Goal: Transaction & Acquisition: Obtain resource

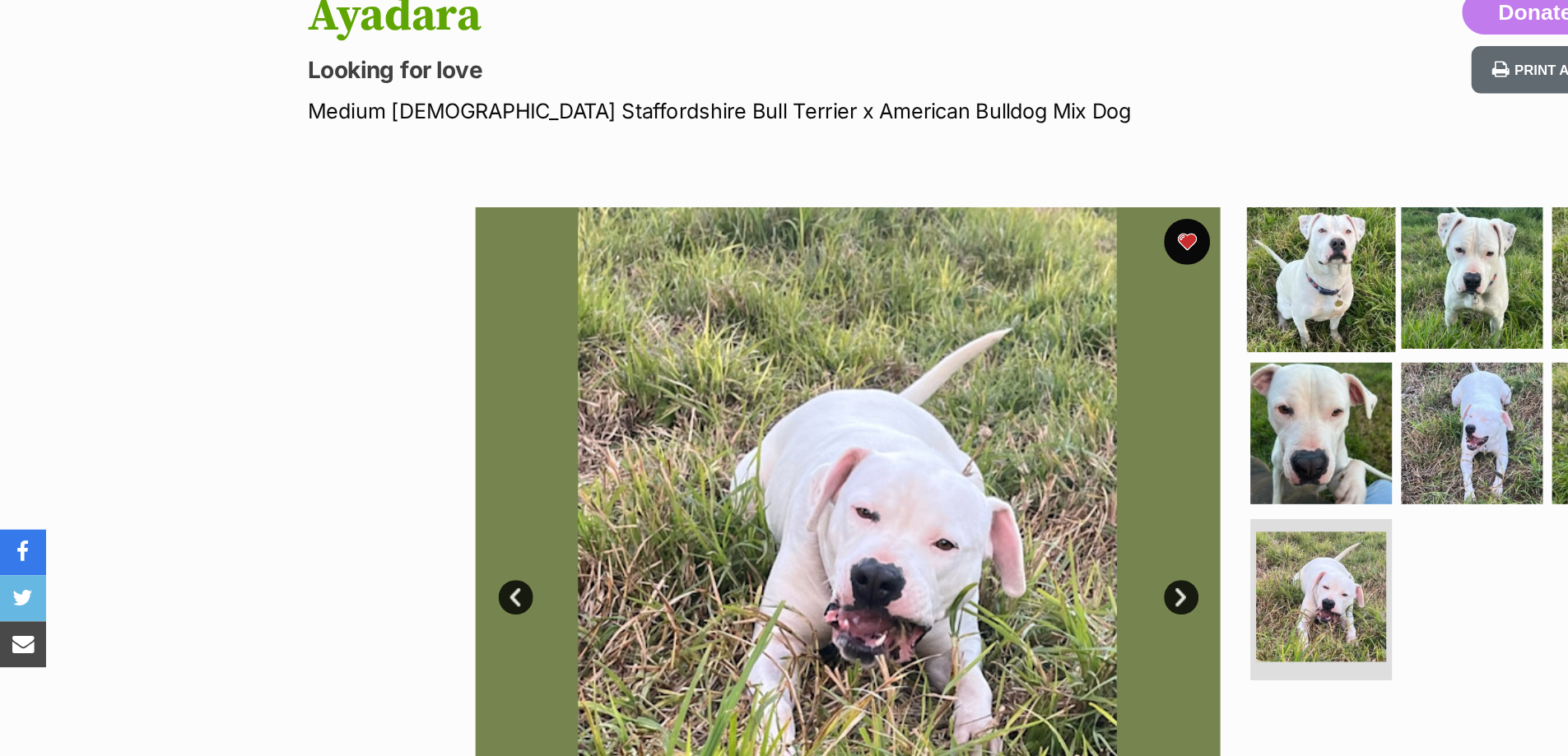
click at [938, 188] on img at bounding box center [944, 198] width 107 height 106
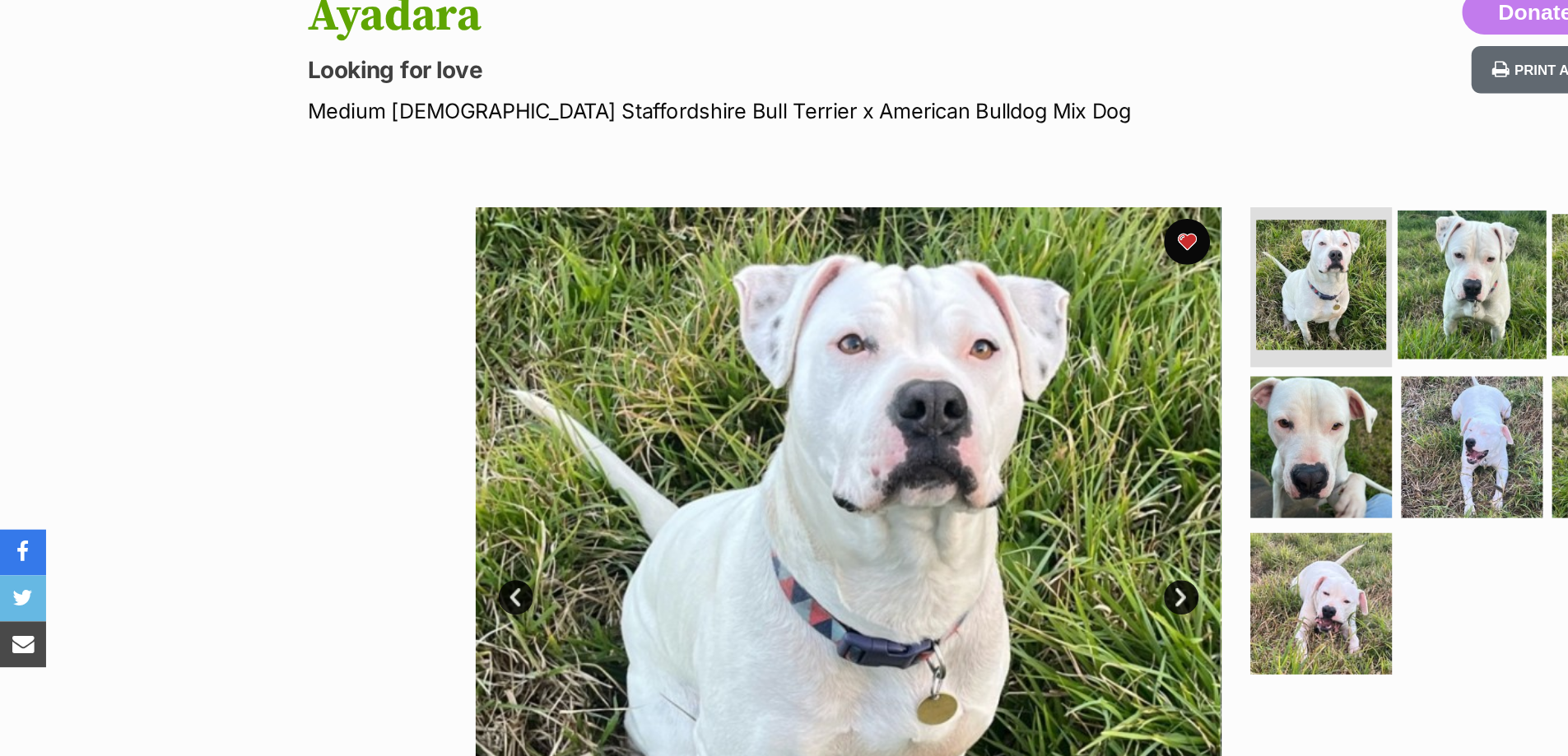
click at [1047, 202] on img at bounding box center [1053, 203] width 107 height 106
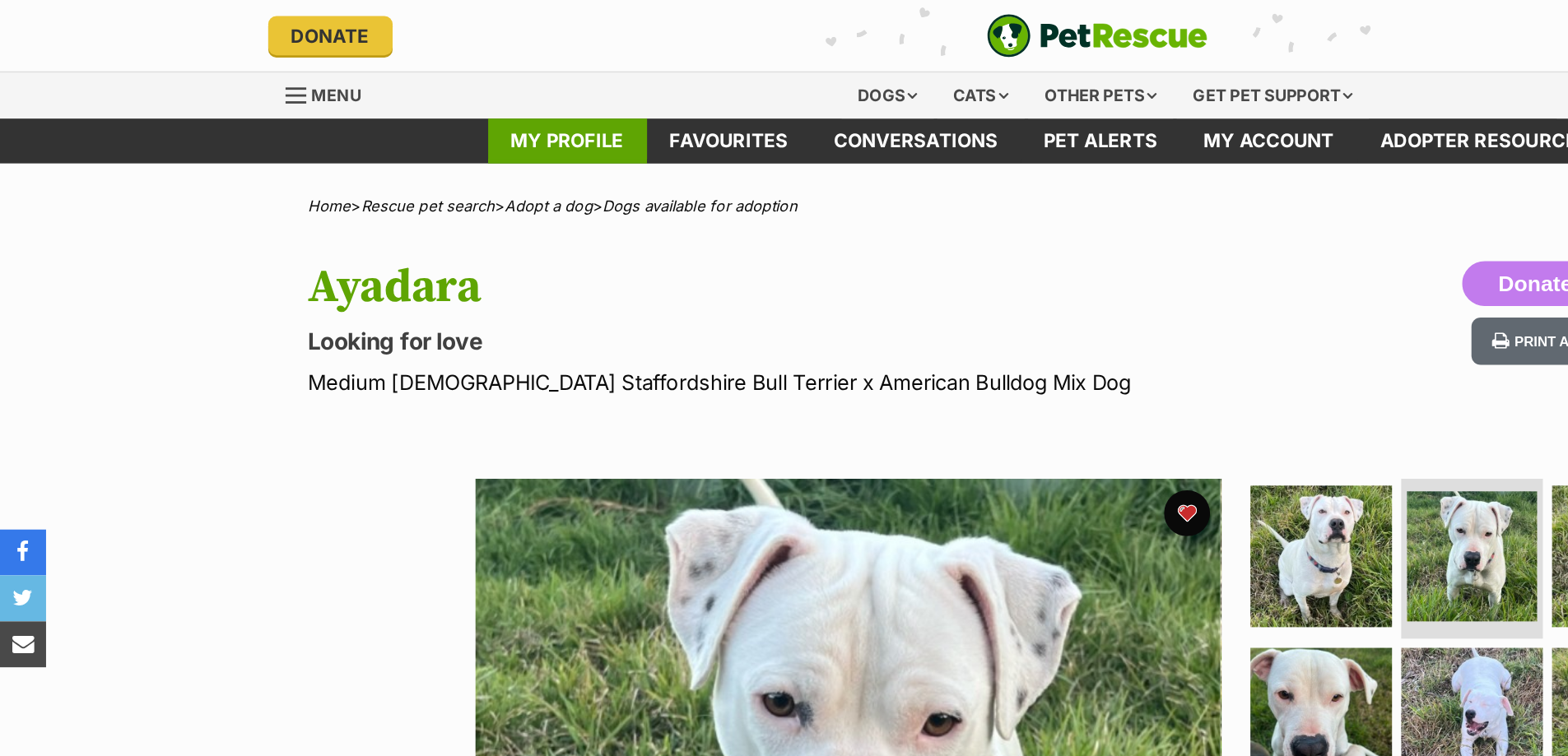
click at [402, 107] on link "My profile" at bounding box center [405, 101] width 113 height 32
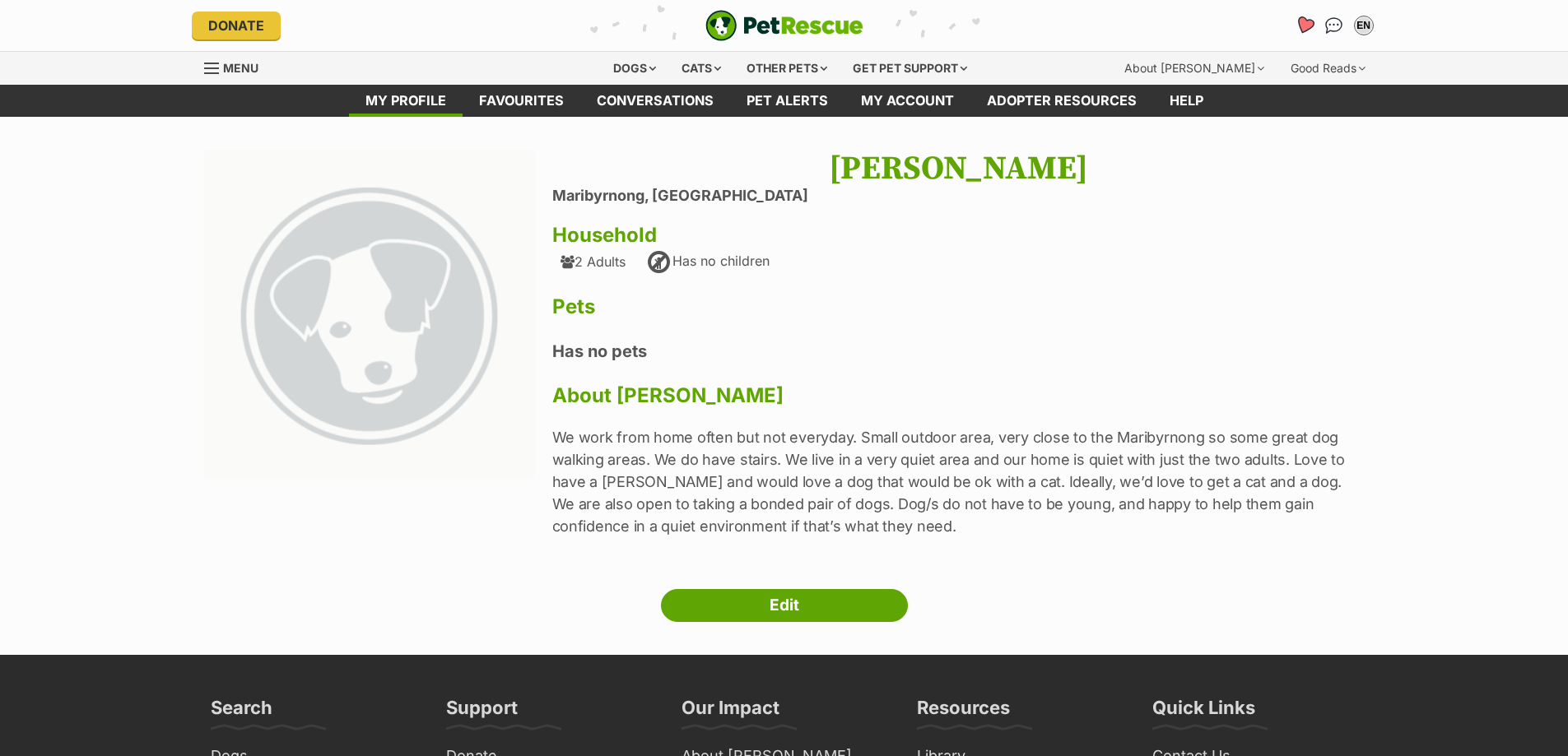
click at [1297, 27] on icon "Favourites" at bounding box center [1304, 25] width 22 height 21
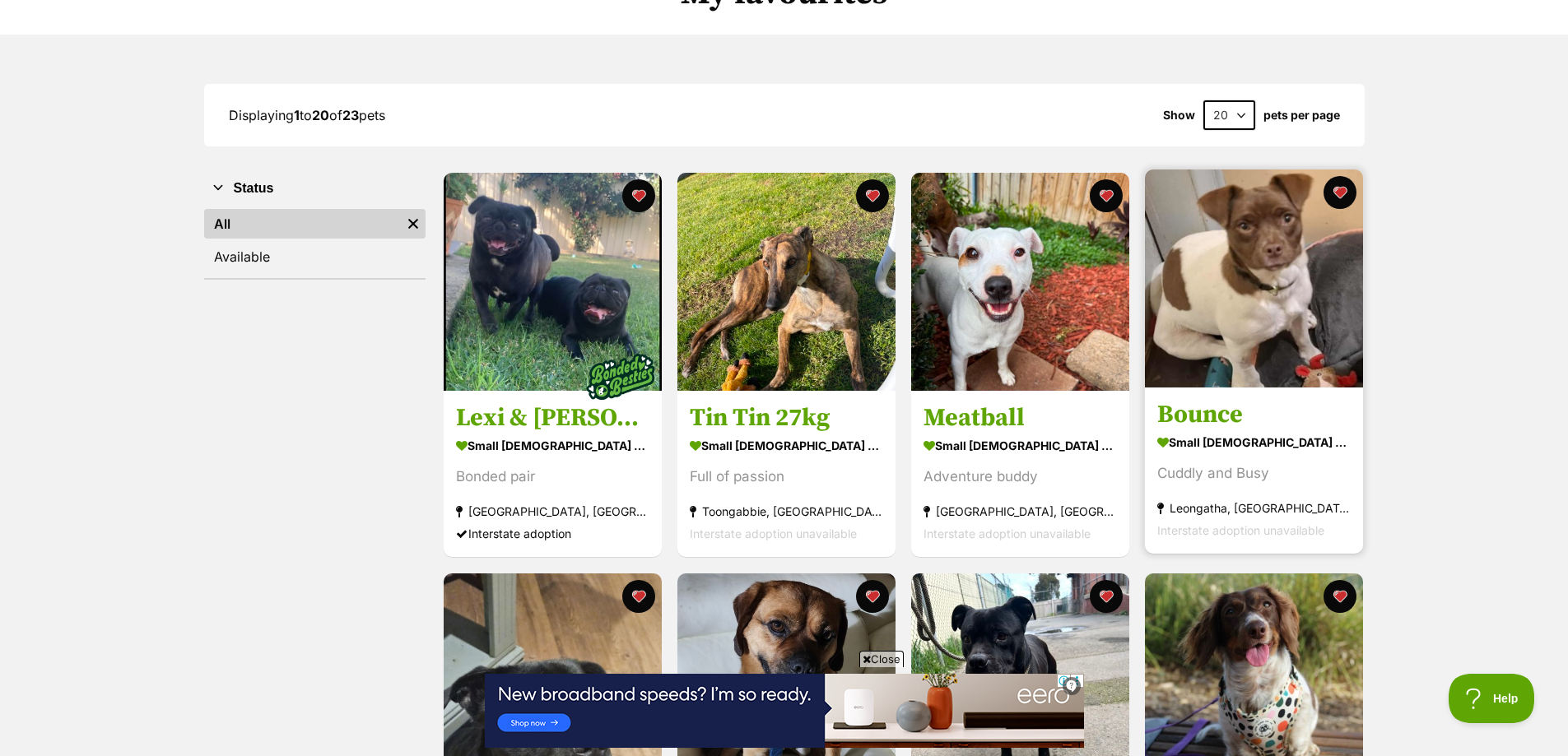
scroll to position [165, 0]
click at [1196, 418] on h3 "Bounce" at bounding box center [1254, 414] width 194 height 31
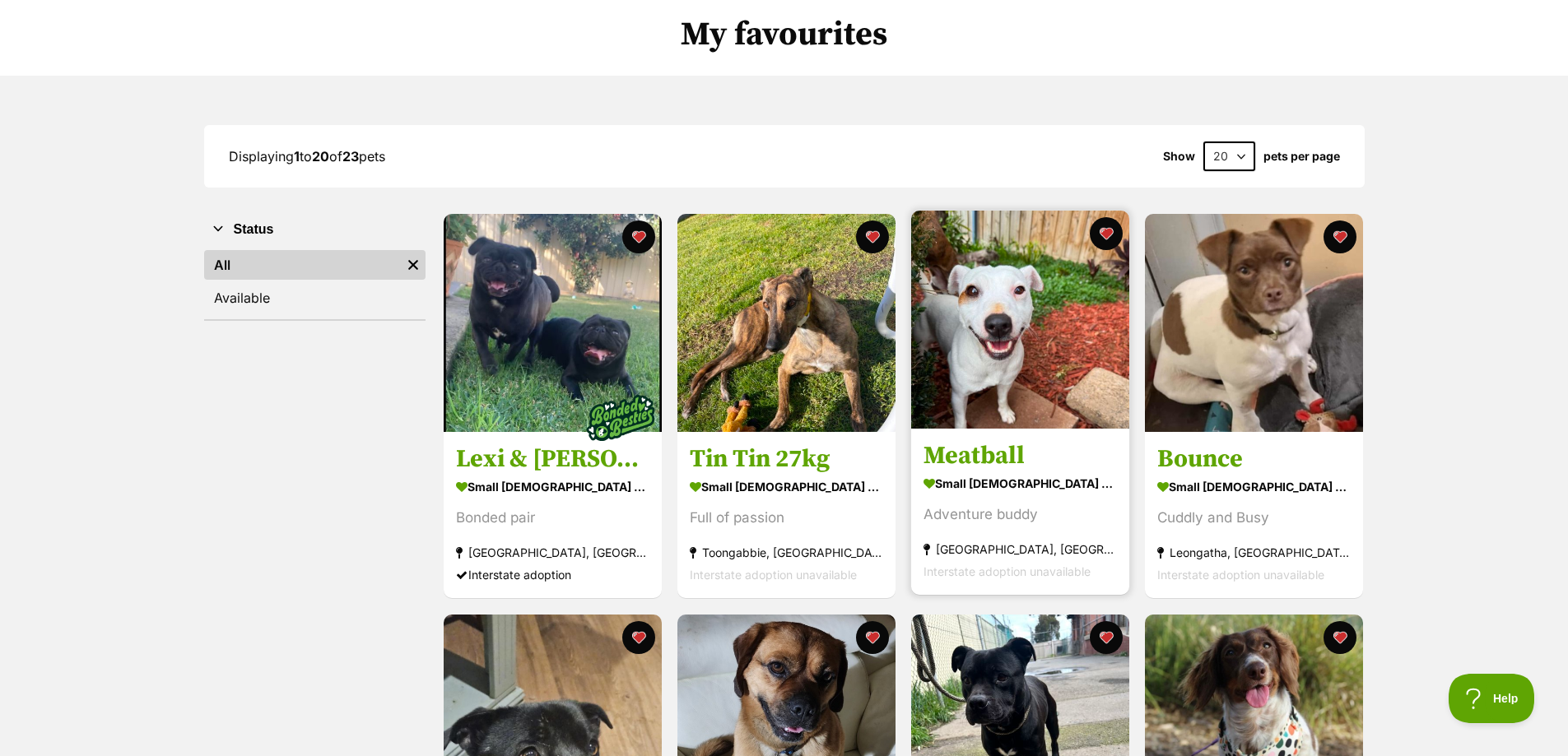
scroll to position [0, 0]
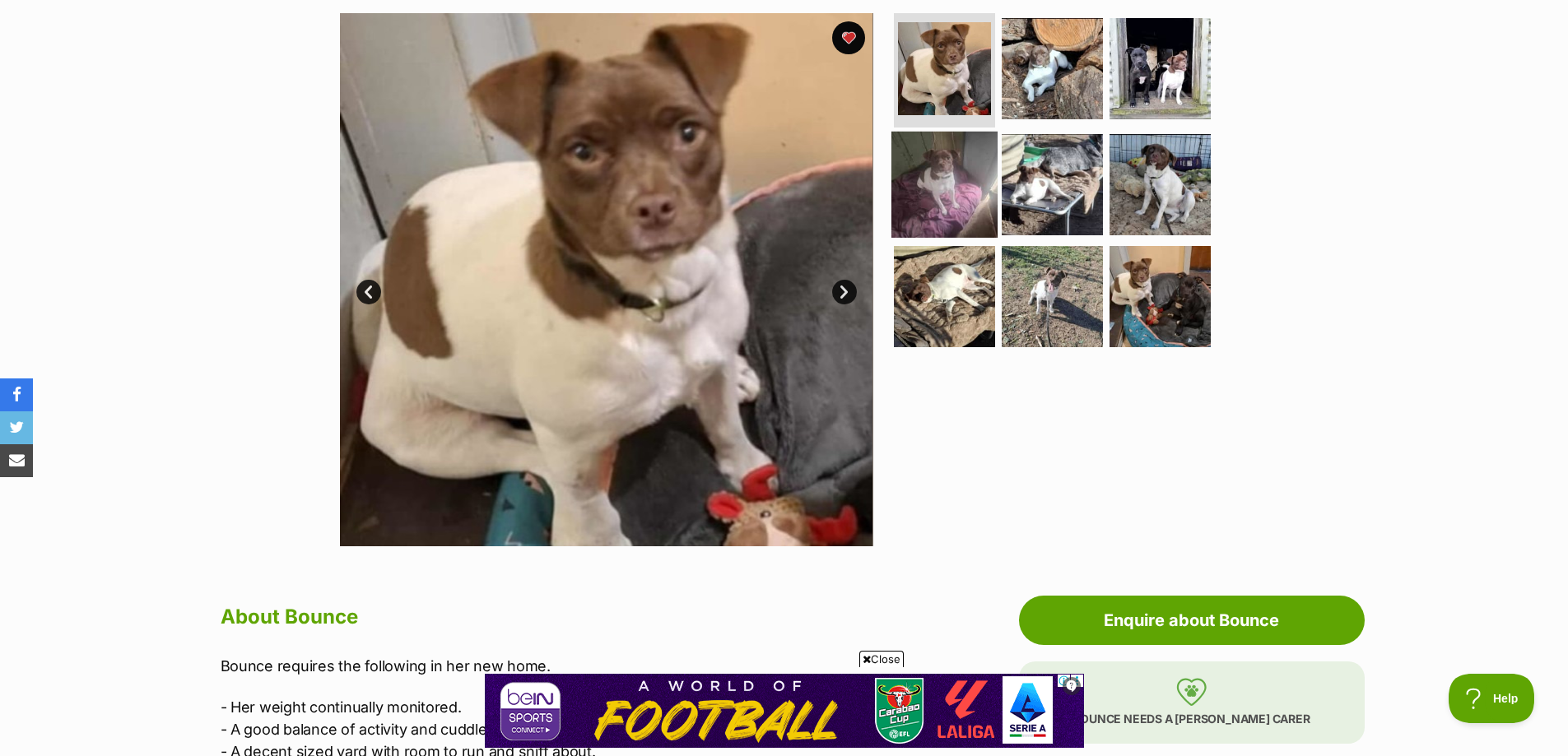
click at [927, 199] on img at bounding box center [944, 185] width 107 height 106
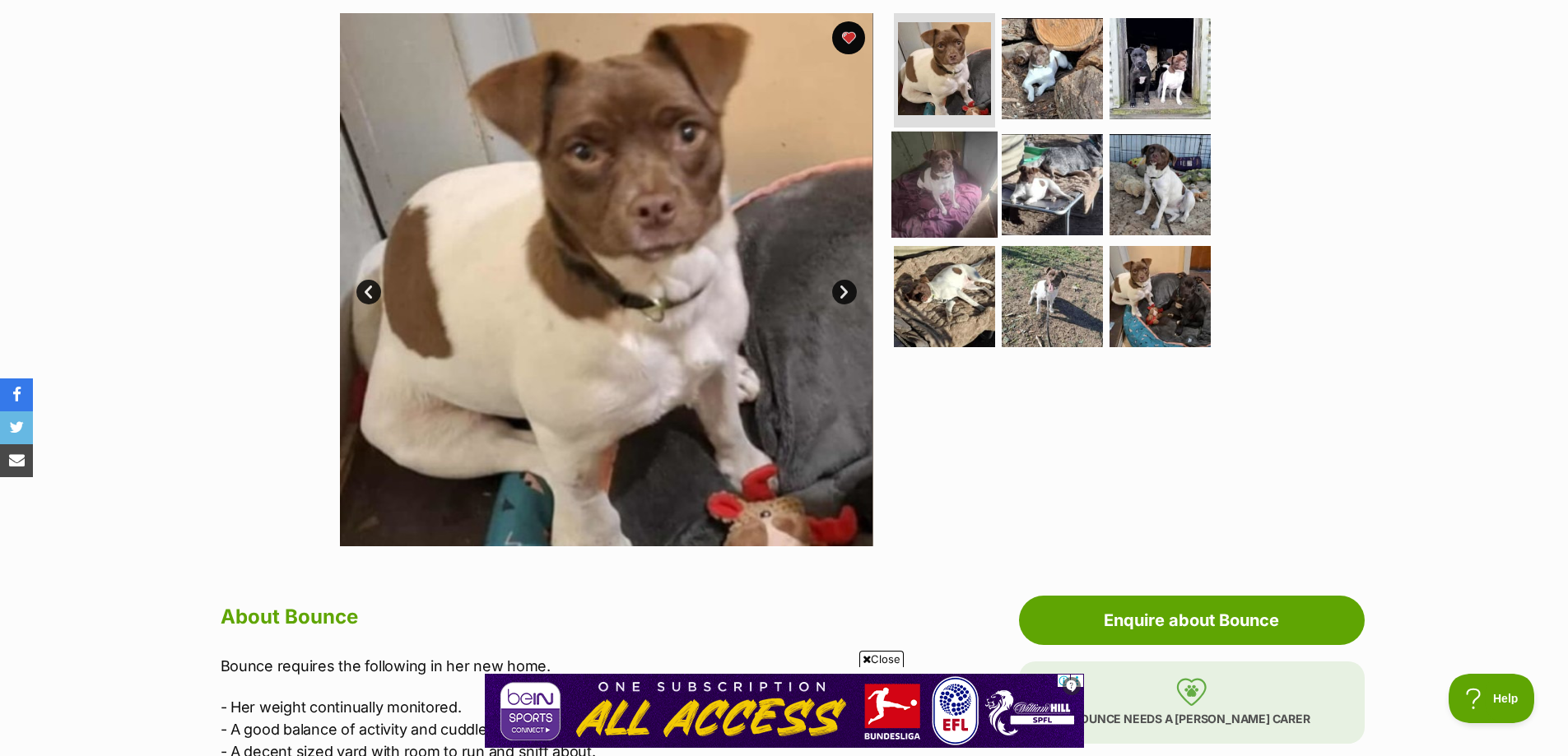
click at [927, 199] on img at bounding box center [944, 185] width 107 height 106
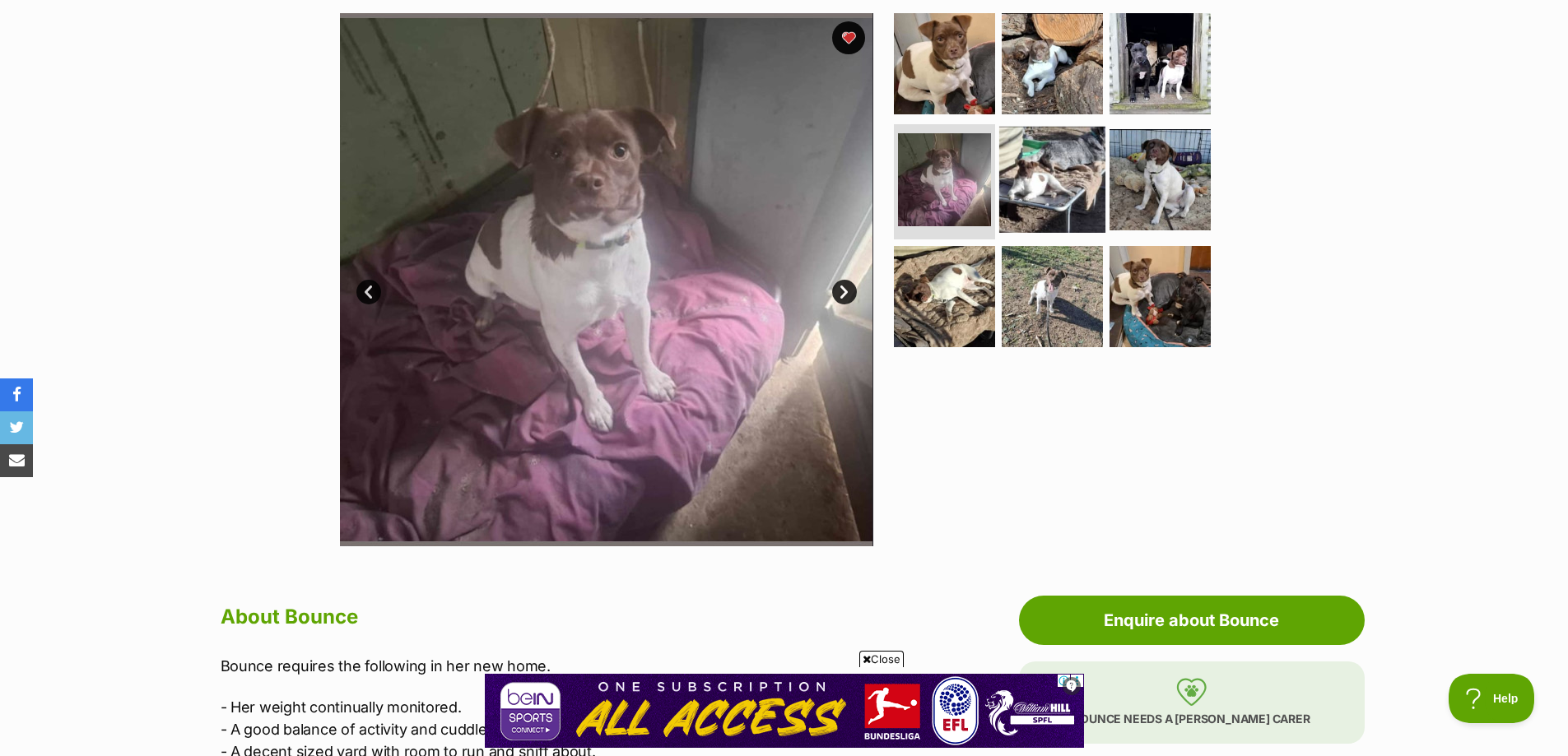
click at [1058, 174] on img at bounding box center [1053, 180] width 107 height 106
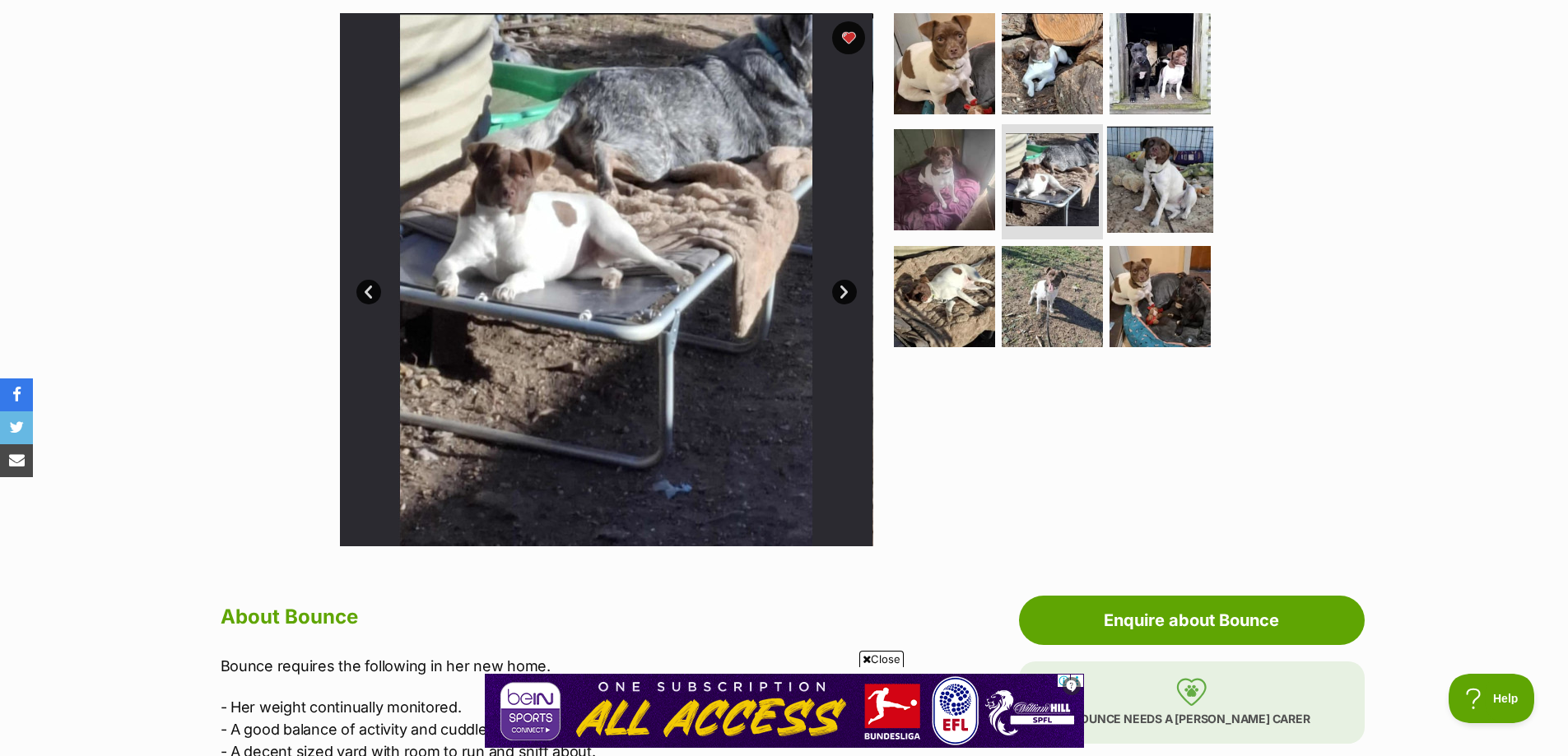
click at [1183, 172] on img at bounding box center [1160, 180] width 107 height 106
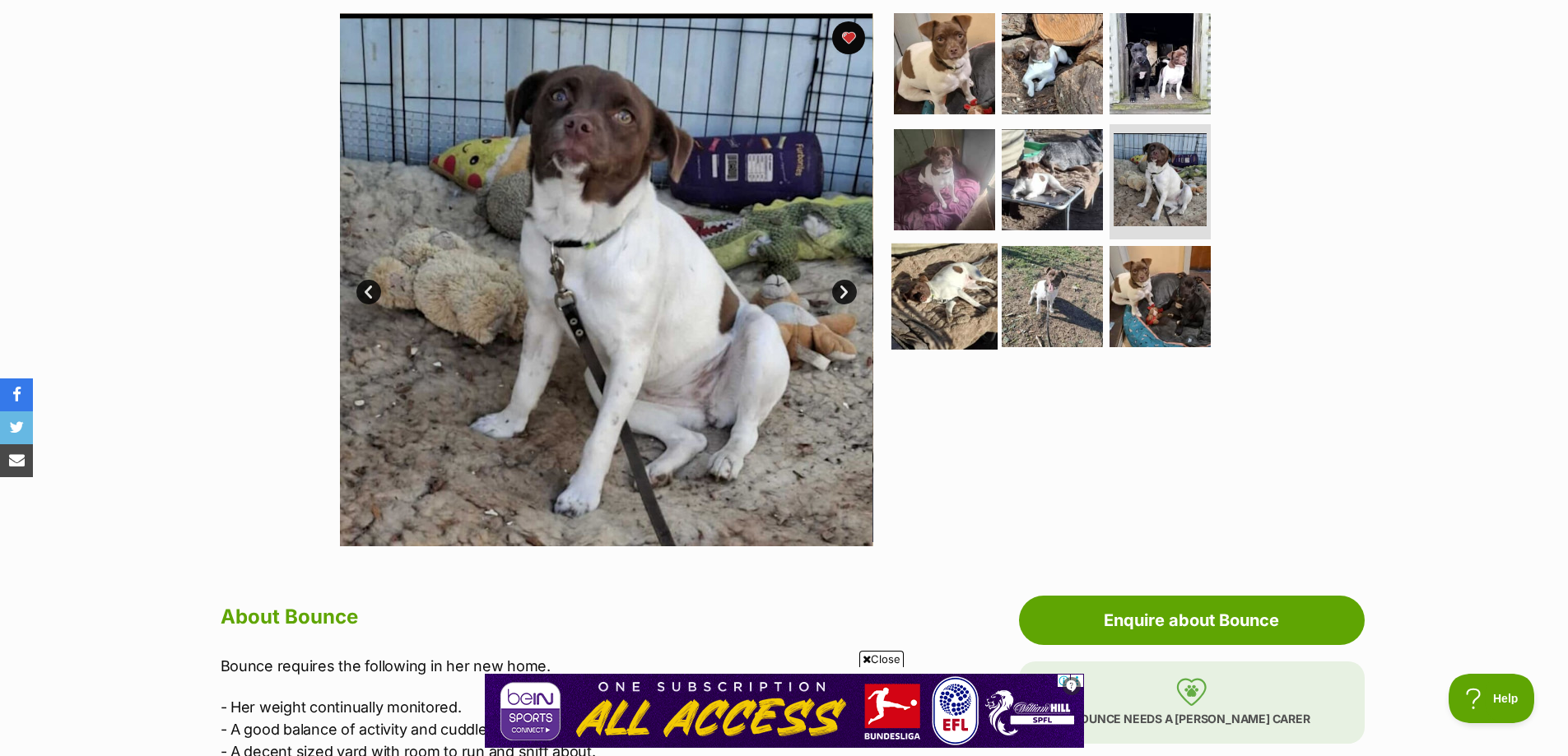
click at [961, 280] on img at bounding box center [944, 297] width 107 height 106
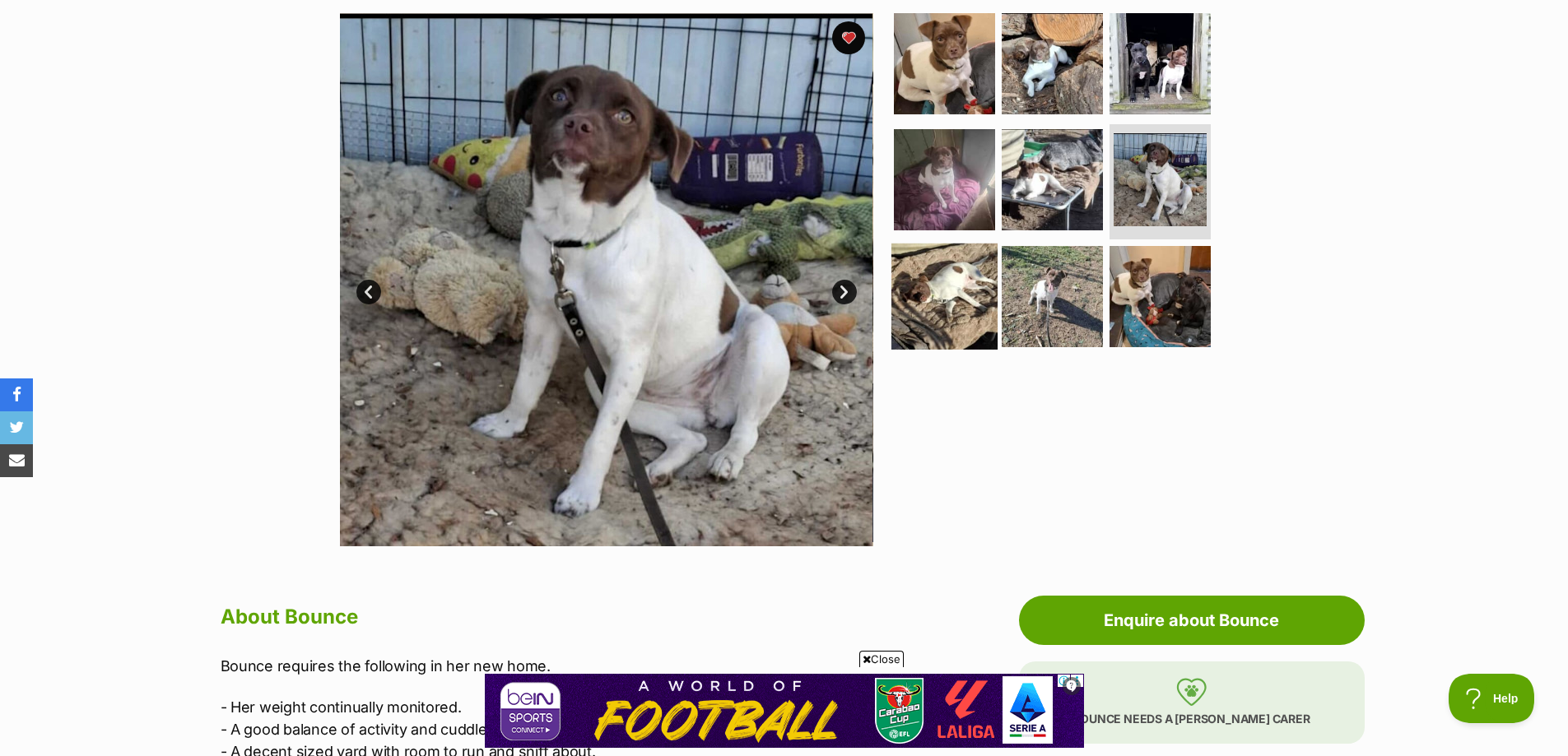
click at [961, 280] on img at bounding box center [944, 297] width 107 height 106
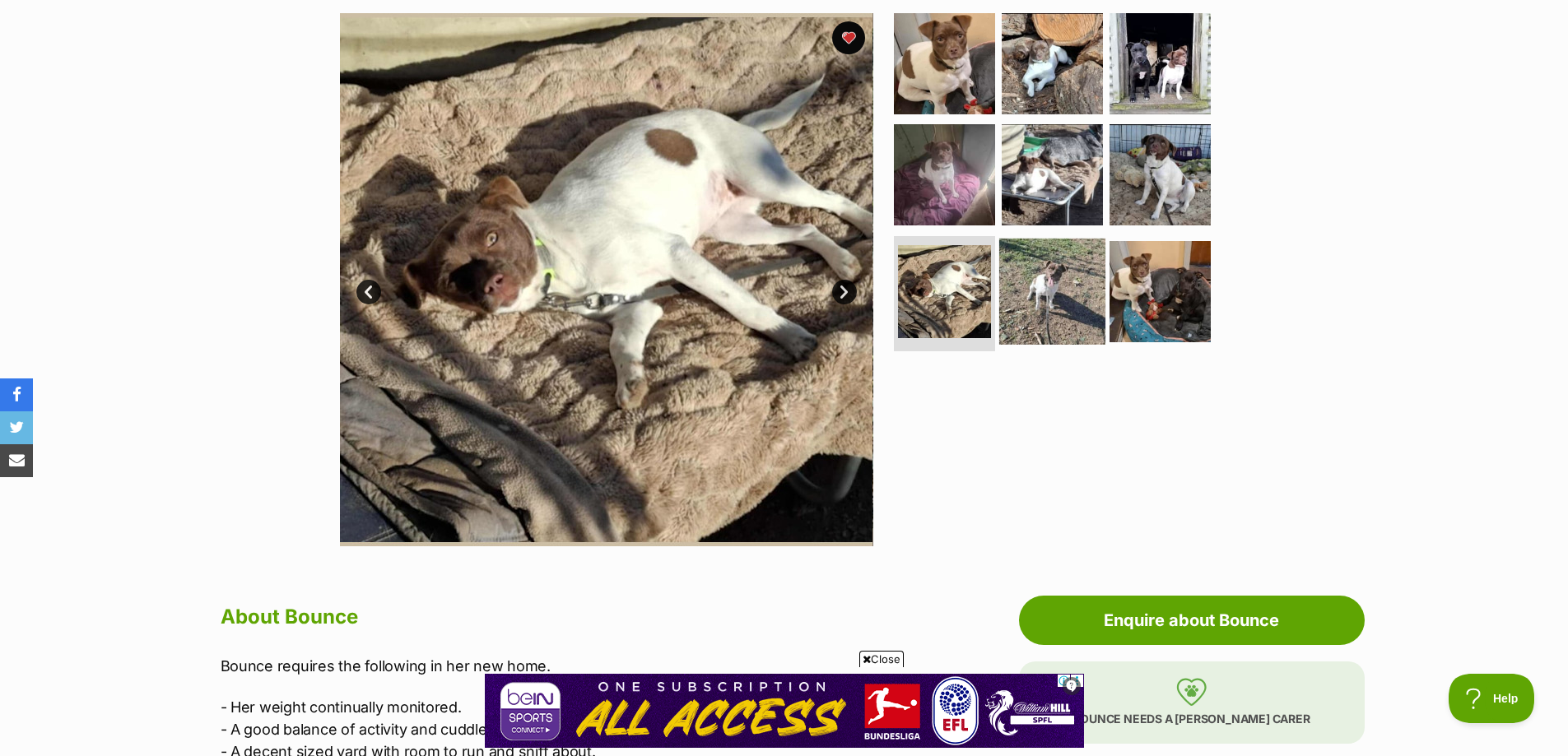
click at [1053, 304] on img at bounding box center [1053, 291] width 107 height 106
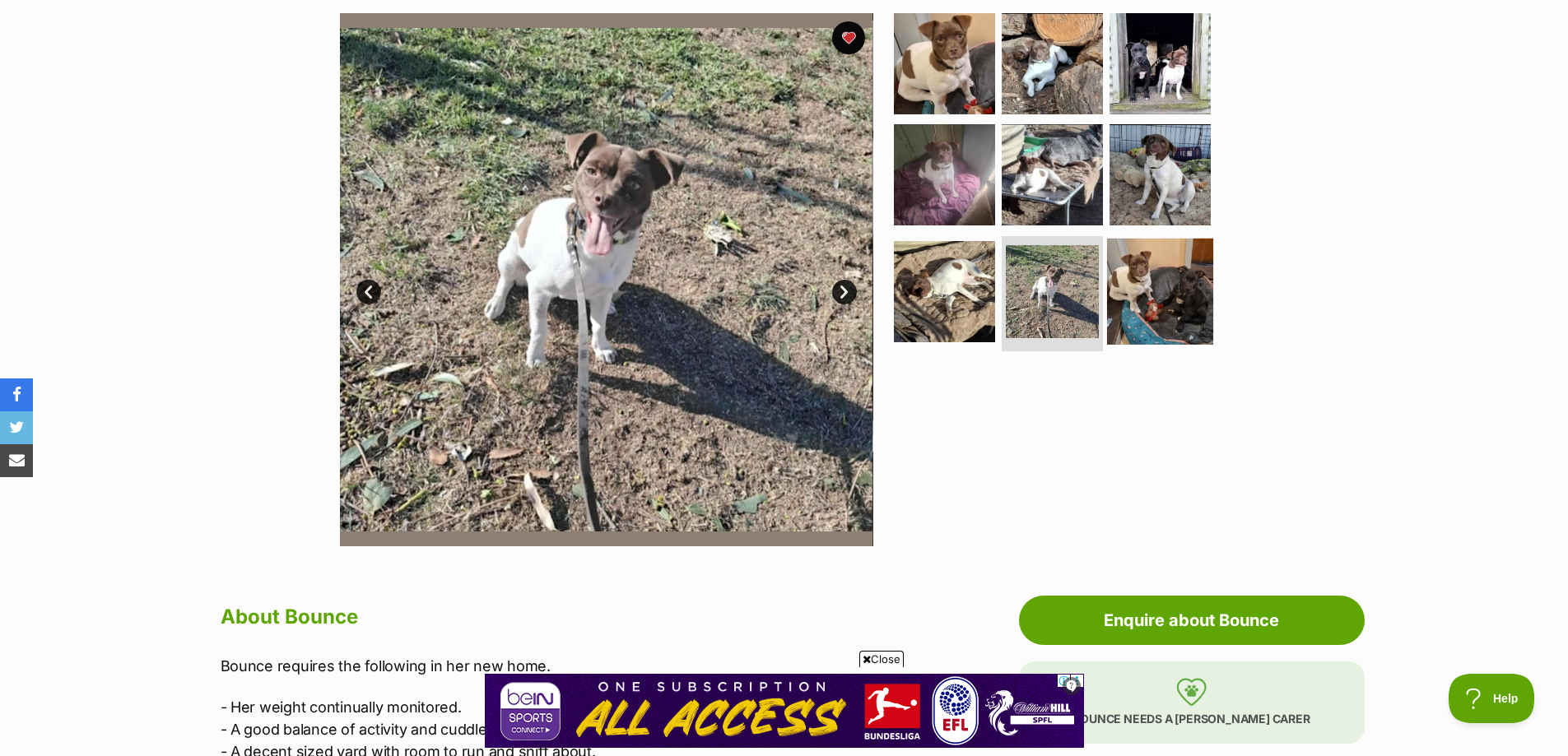
click at [1173, 311] on img at bounding box center [1160, 291] width 107 height 106
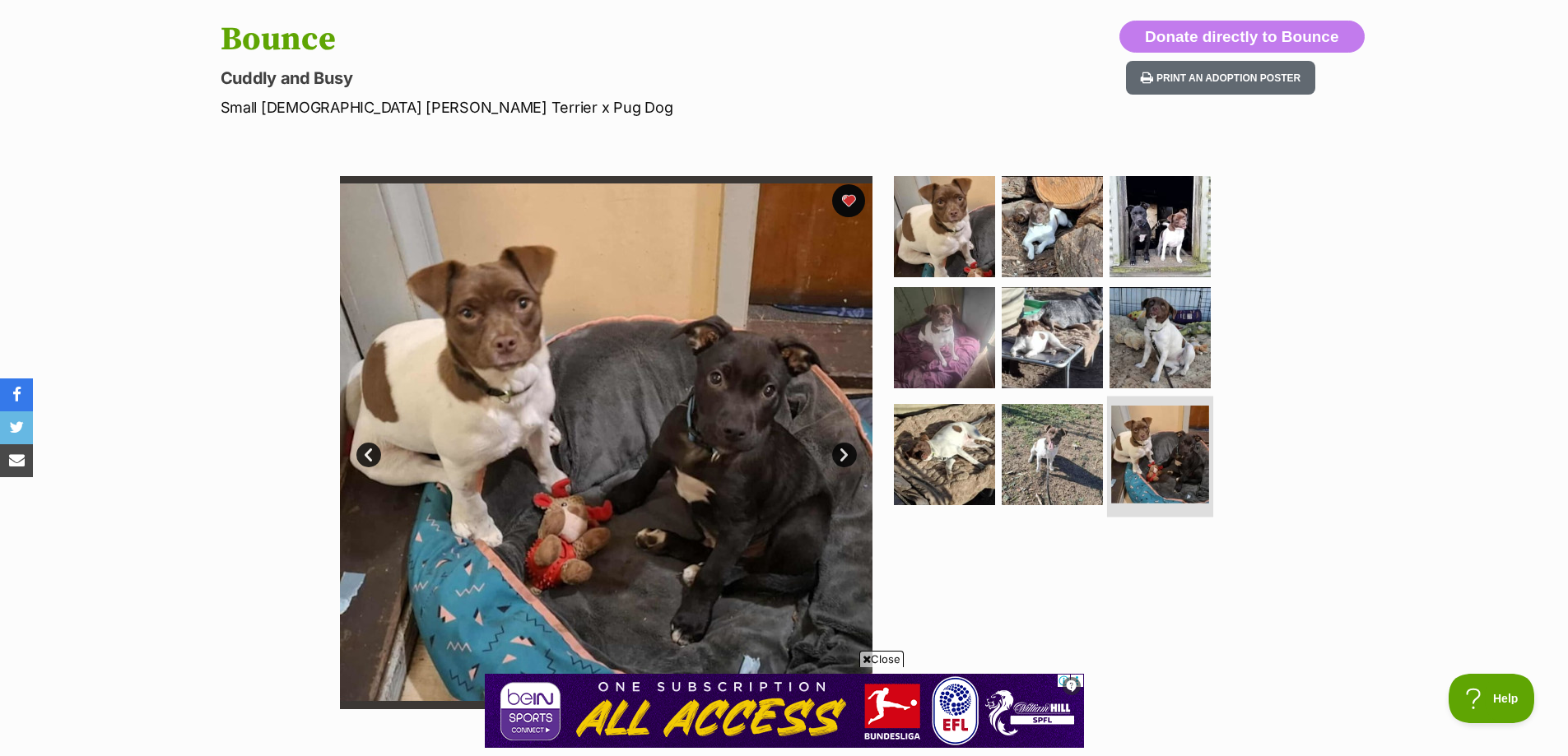
scroll to position [165, 0]
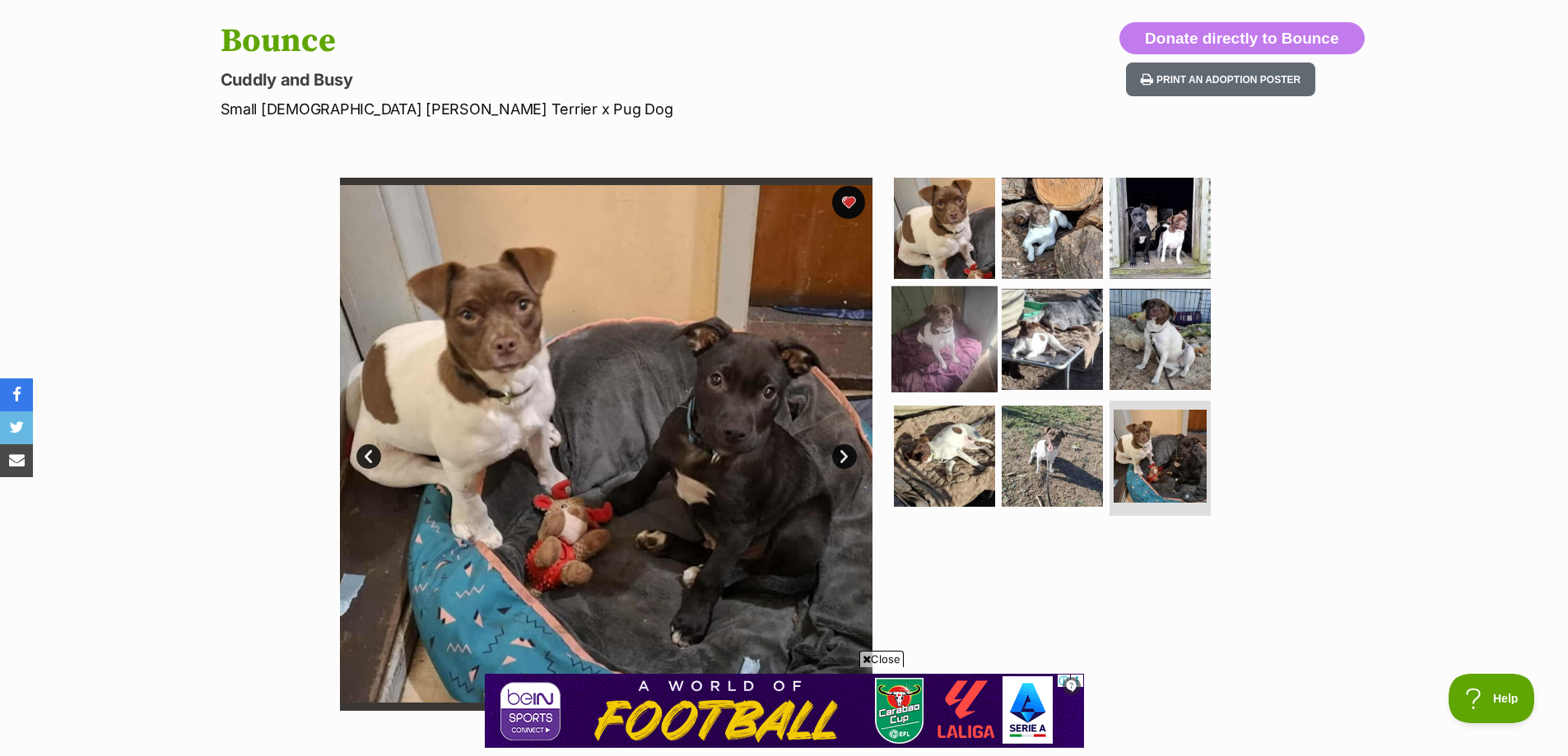
click at [928, 327] on img at bounding box center [944, 340] width 107 height 106
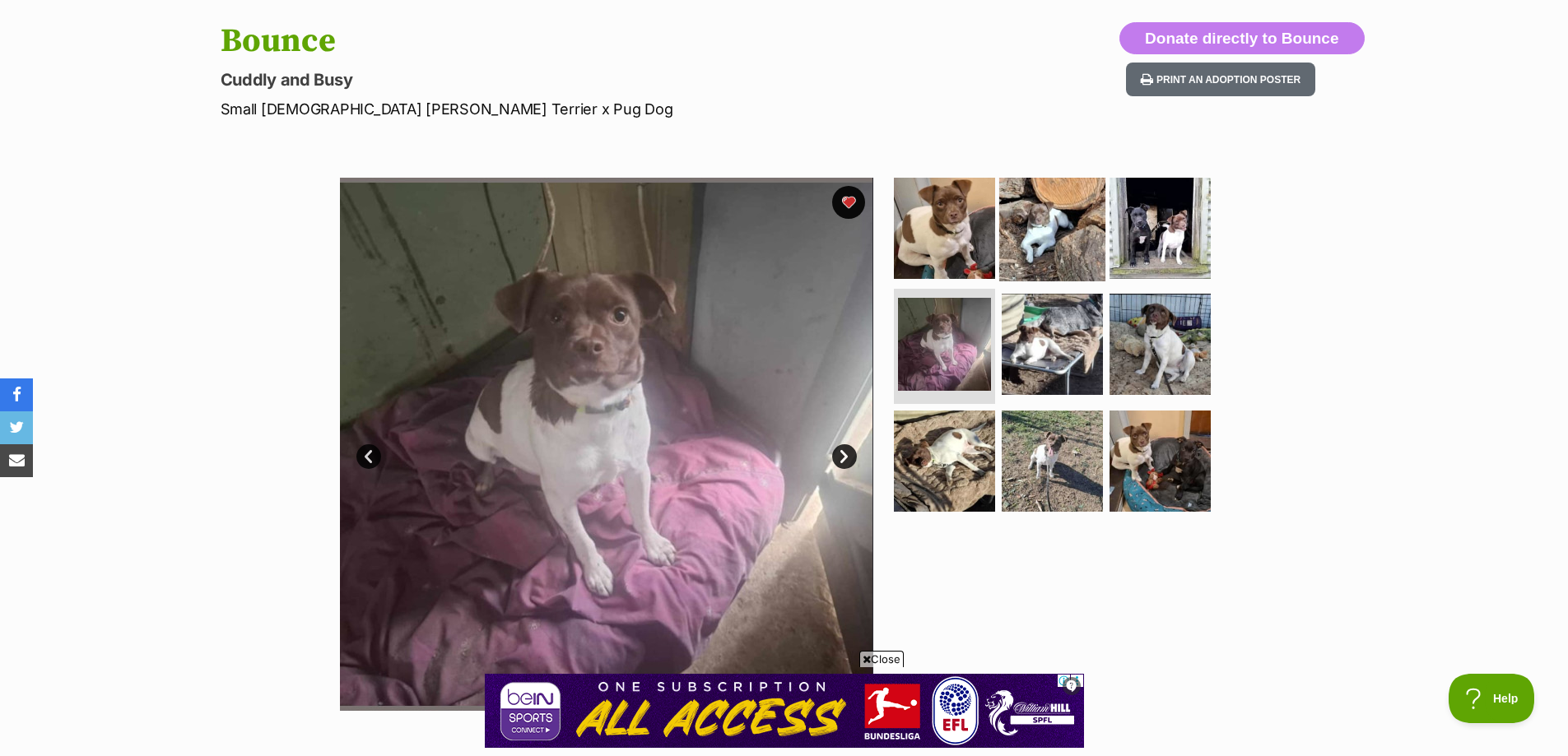
click at [1045, 213] on img at bounding box center [1053, 227] width 107 height 106
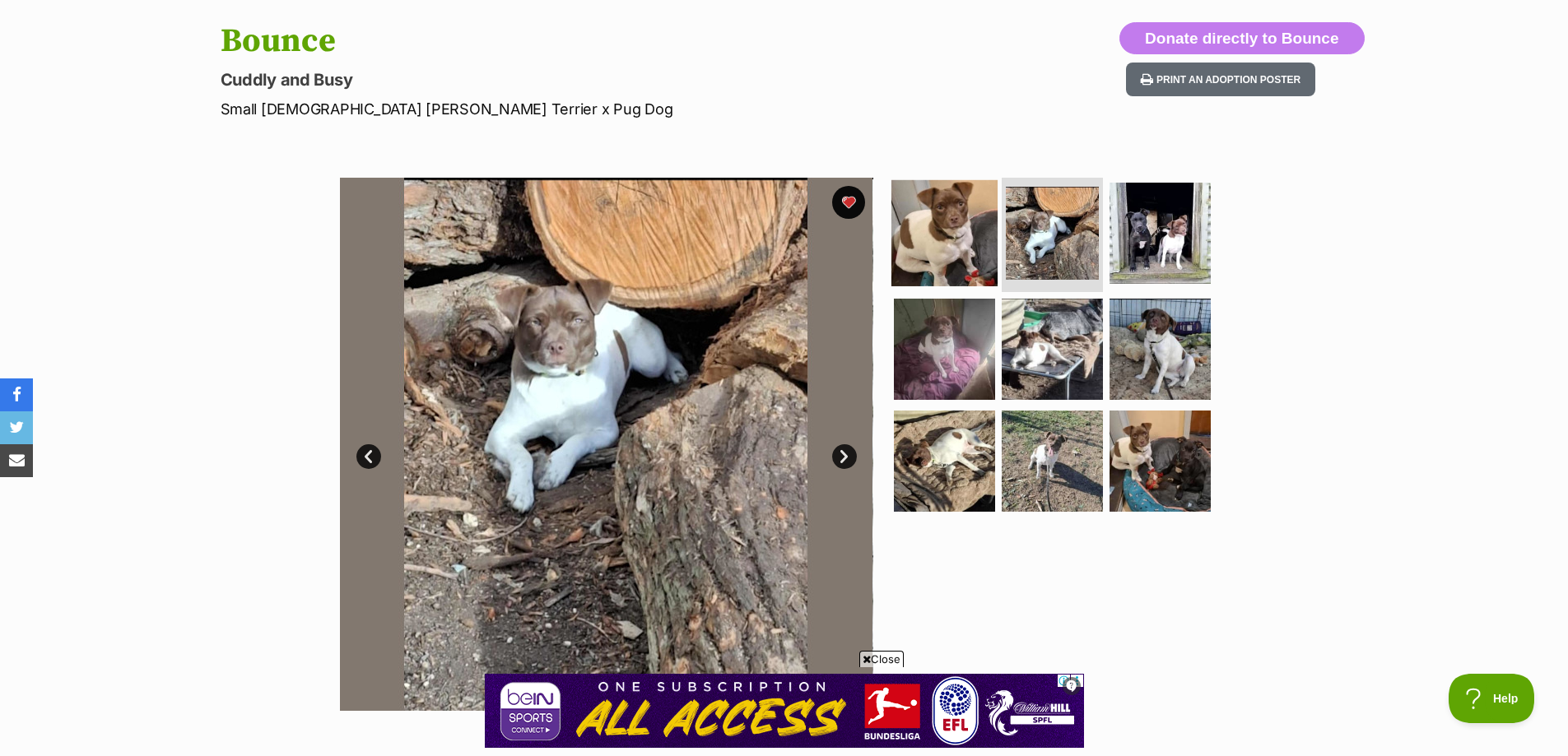
click at [957, 231] on img at bounding box center [944, 232] width 107 height 106
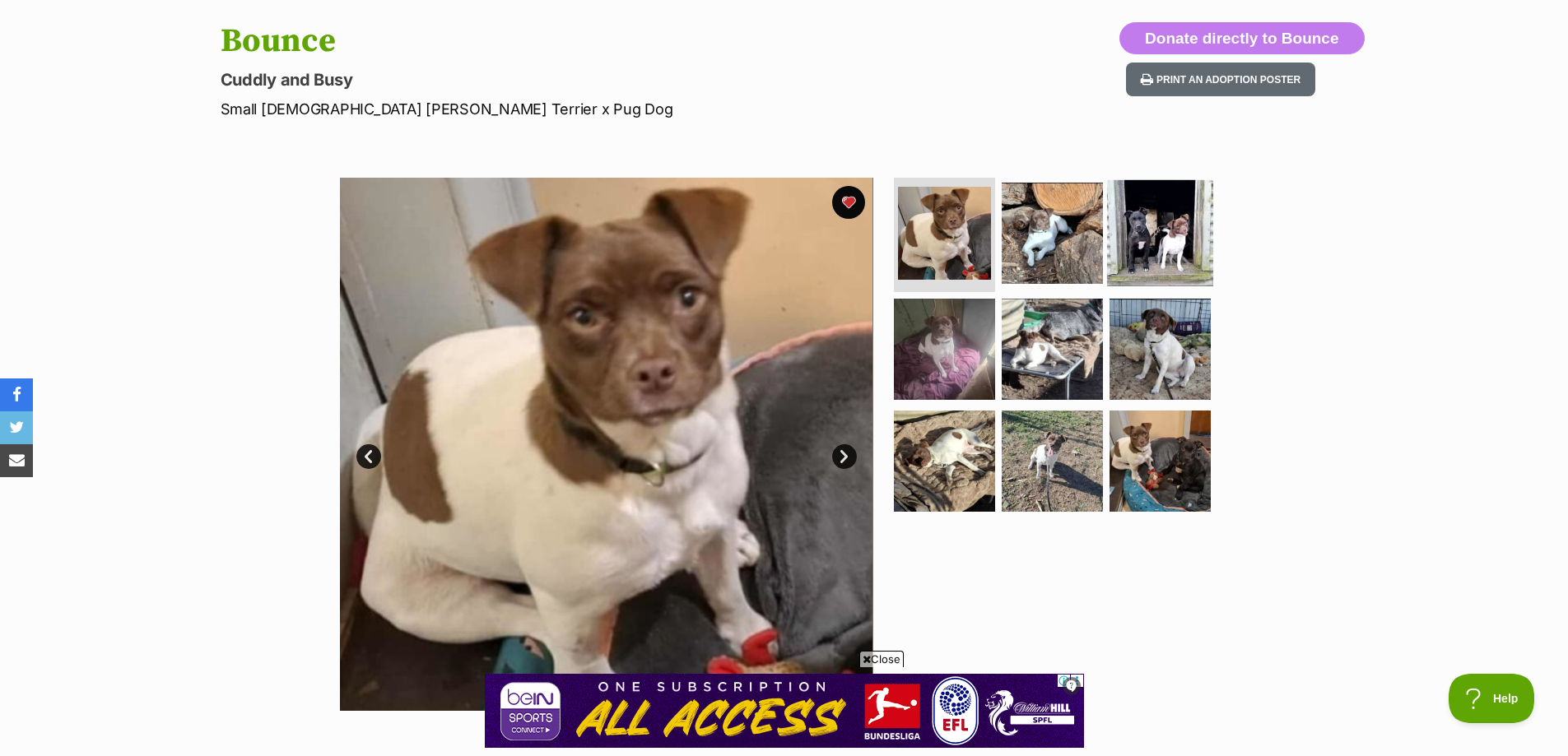
click at [1153, 247] on img at bounding box center [1160, 232] width 107 height 106
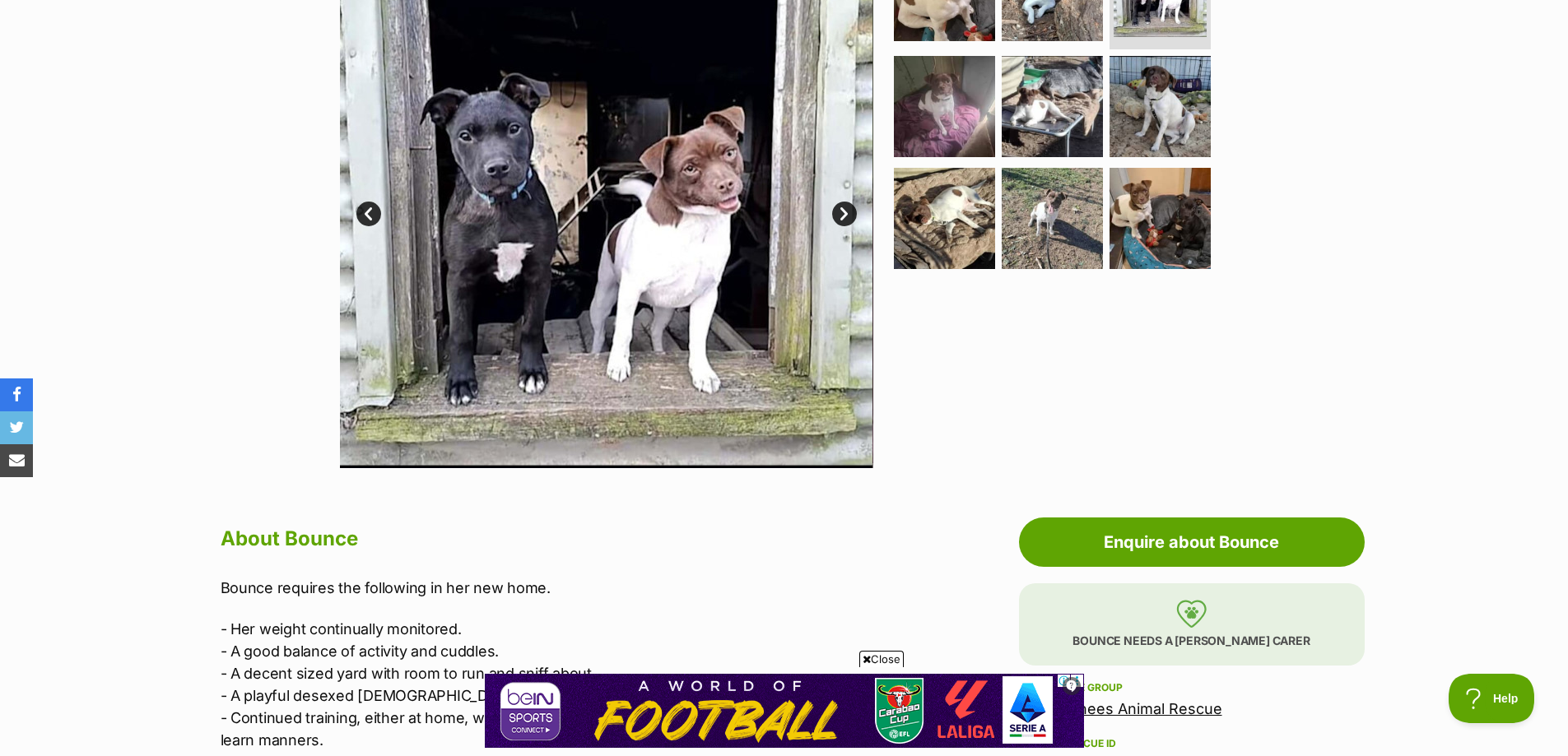
scroll to position [411, 0]
